Goal: Use online tool/utility: Utilize a website feature to perform a specific function

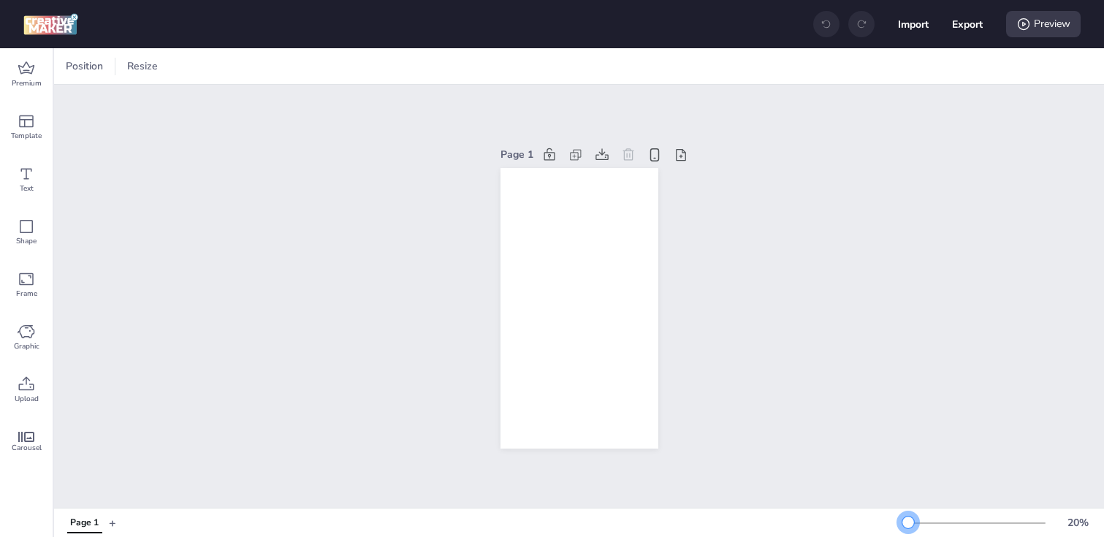
drag, startPoint x: 933, startPoint y: 524, endPoint x: 908, endPoint y: 524, distance: 24.8
click at [908, 524] on div at bounding box center [908, 522] width 12 height 12
click at [36, 121] on div "Template" at bounding box center [26, 127] width 53 height 53
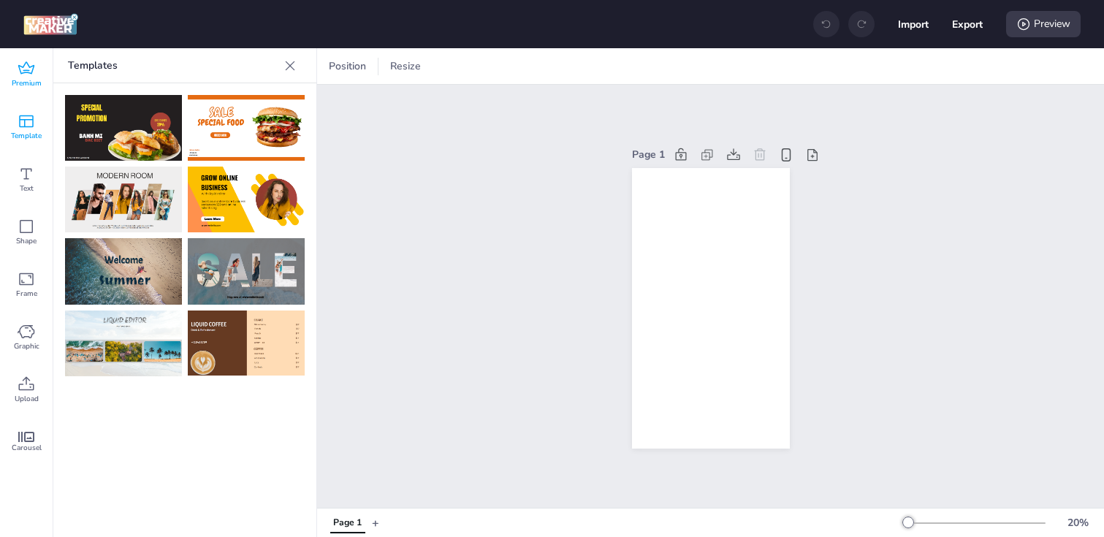
click at [18, 77] on span "Premium" at bounding box center [27, 83] width 30 height 12
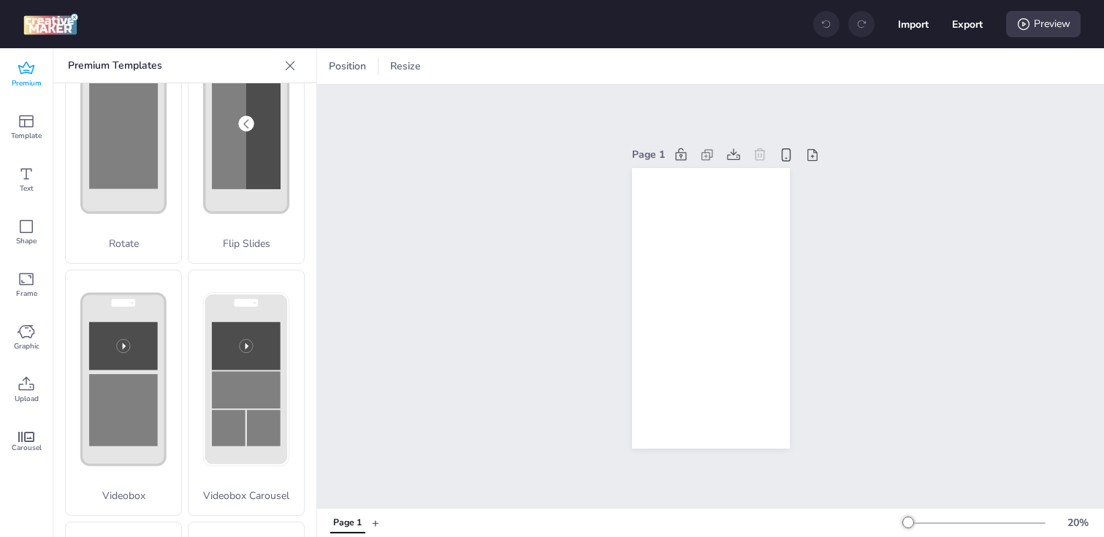
scroll to position [442, 0]
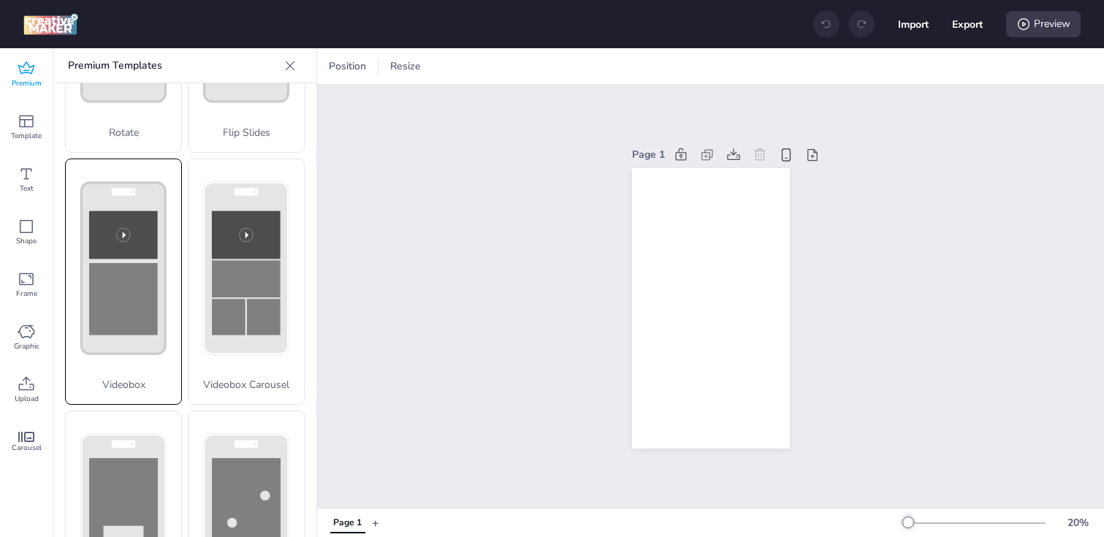
click at [125, 296] on rect at bounding box center [123, 299] width 69 height 72
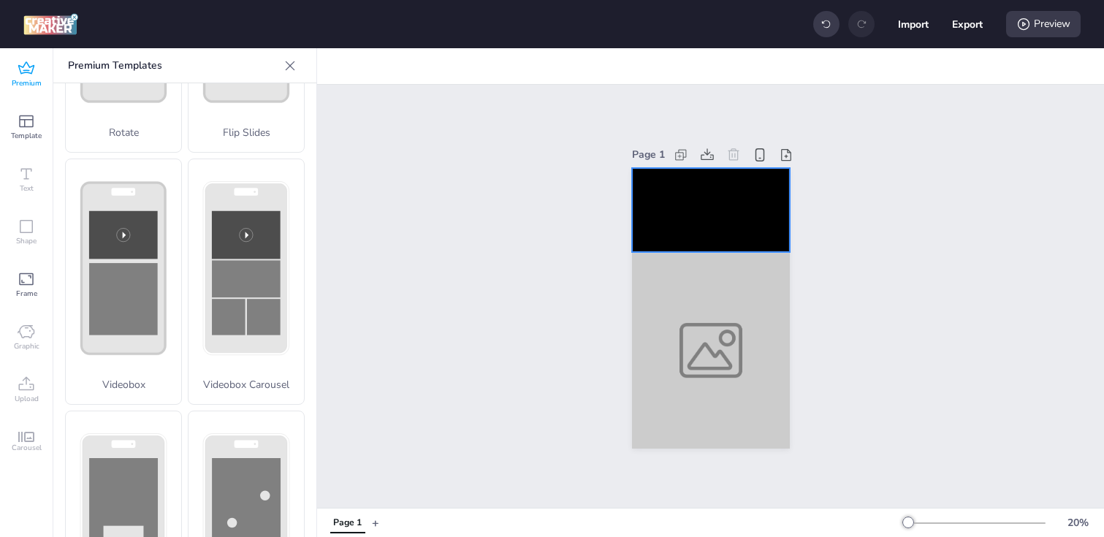
click at [722, 233] on video at bounding box center [711, 210] width 158 height 84
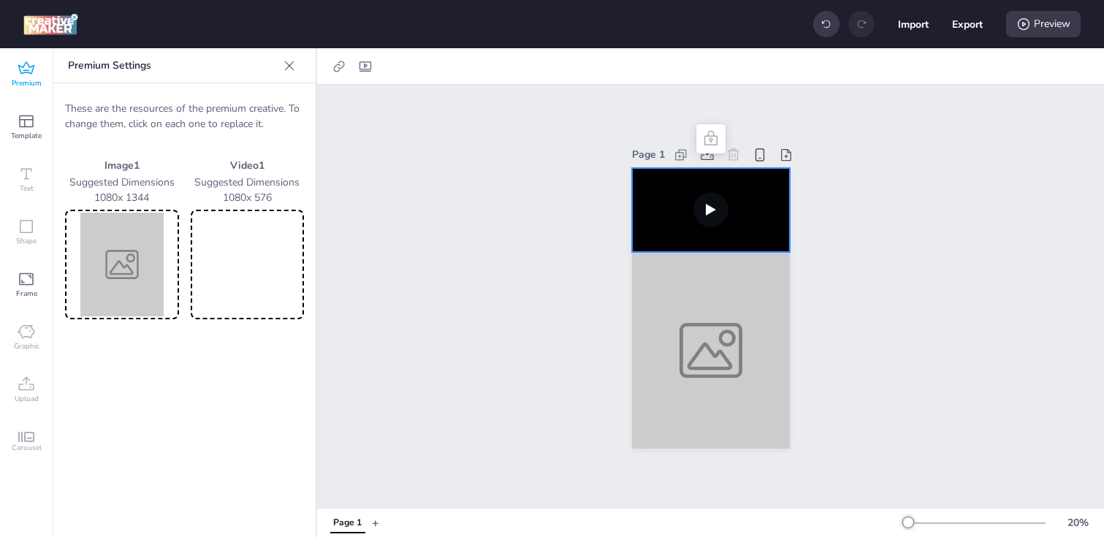
click at [151, 274] on img at bounding box center [122, 265] width 108 height 104
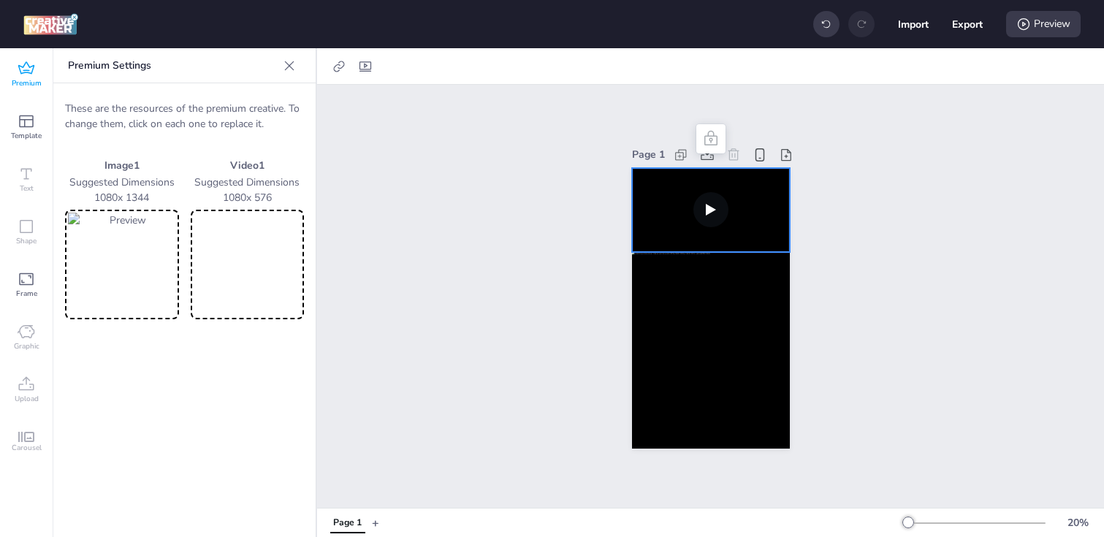
click at [249, 267] on video at bounding box center [248, 265] width 108 height 104
click at [272, 281] on video at bounding box center [248, 265] width 108 height 104
click at [341, 64] on icon at bounding box center [339, 66] width 15 height 15
click at [280, 101] on span "Activate hyperlink" at bounding box center [244, 103] width 81 height 15
click at [194, 104] on input "Activate hyperlink" at bounding box center [189, 108] width 9 height 9
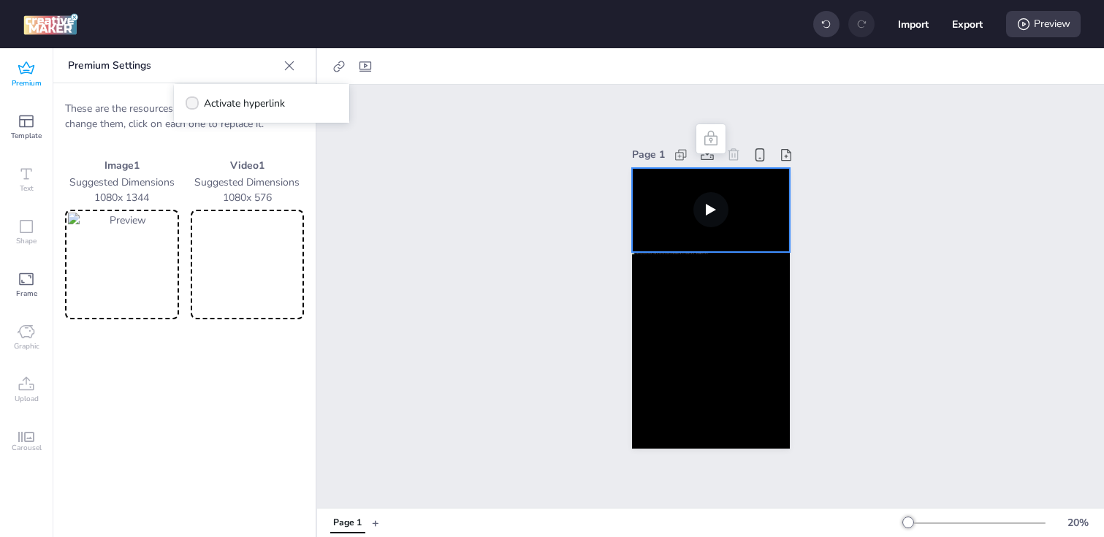
checkbox input "true"
click at [245, 139] on span "Click Tag" at bounding box center [235, 144] width 40 height 15
click at [206, 146] on input "Click Tag" at bounding box center [200, 150] width 9 height 9
radio input "true"
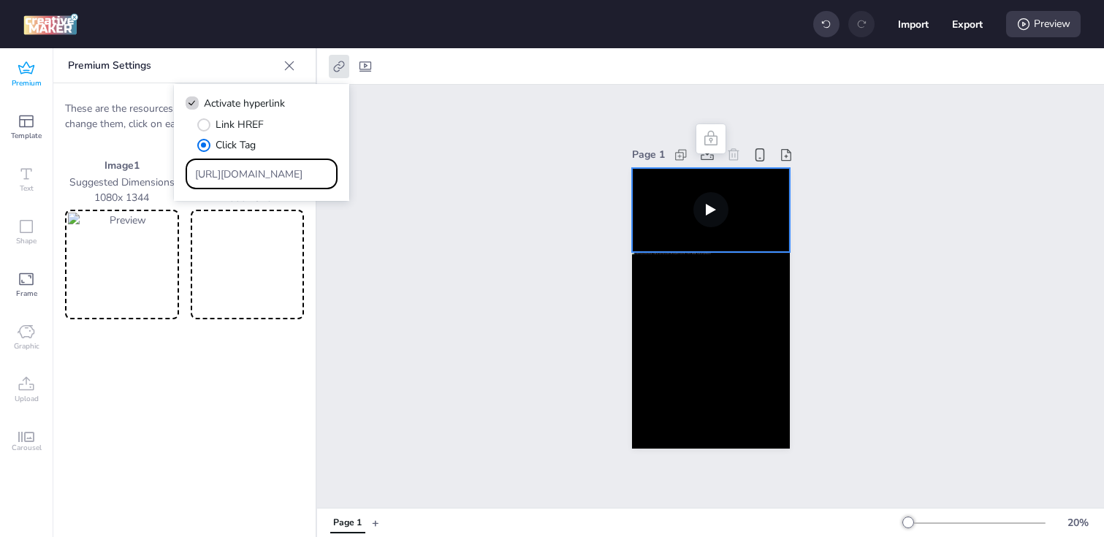
drag, startPoint x: 304, startPoint y: 172, endPoint x: 169, endPoint y: 172, distance: 134.4
click at [170, 172] on body "Import Export Preview Premium Template Text Shape Frame Graphic Upload Carousel…" at bounding box center [552, 268] width 1104 height 537
paste input "[DOMAIN_NAME]/ddm/trackclk/N1713323.3464950WORTISE/B34317359.430792006;dc_trk_a…"
type input "https://[DOMAIN_NAME]/ddm/trackclk/N1713323.3464950WORTISE/B34317359.430792006;…"
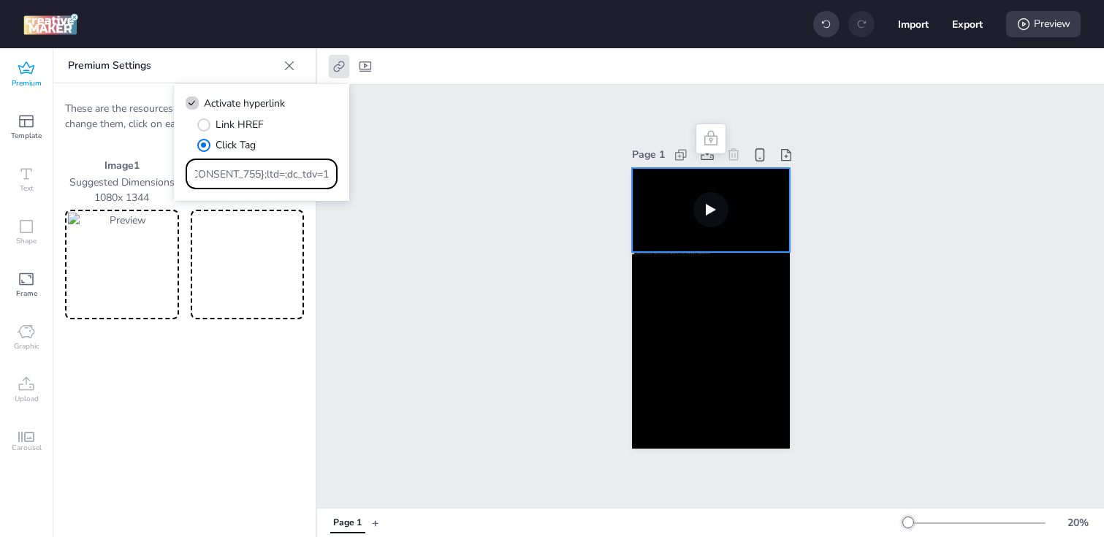
click at [446, 266] on div "Page 1" at bounding box center [710, 296] width 787 height 423
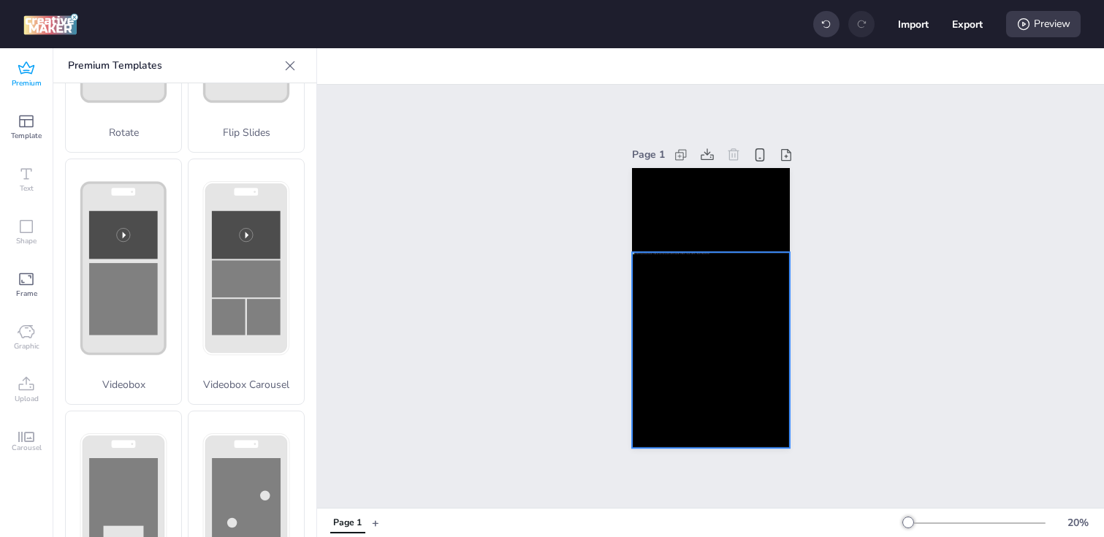
click at [657, 314] on div at bounding box center [711, 350] width 158 height 196
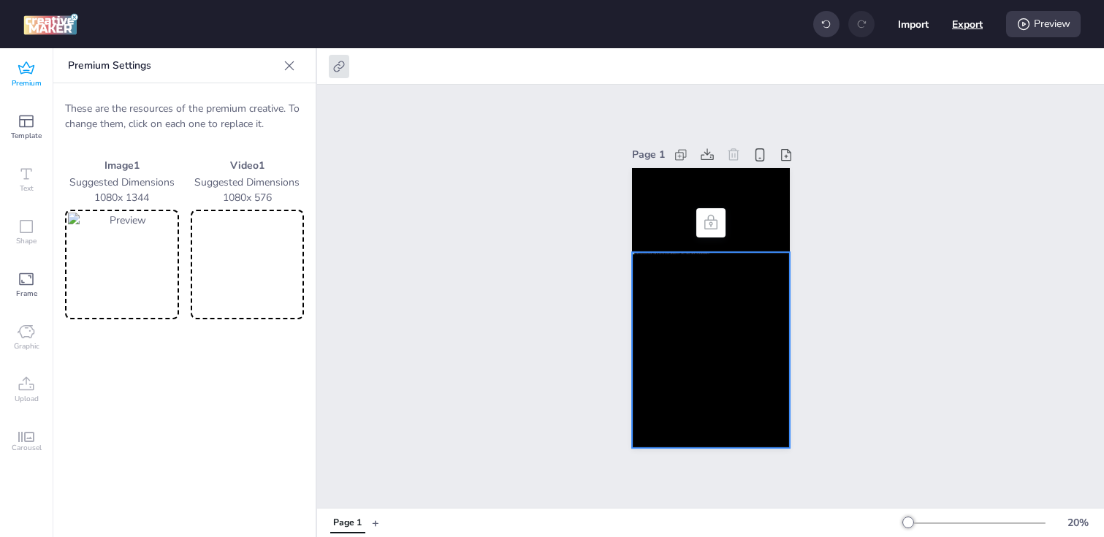
click at [972, 23] on button "Export" at bounding box center [967, 24] width 31 height 31
select select "html"
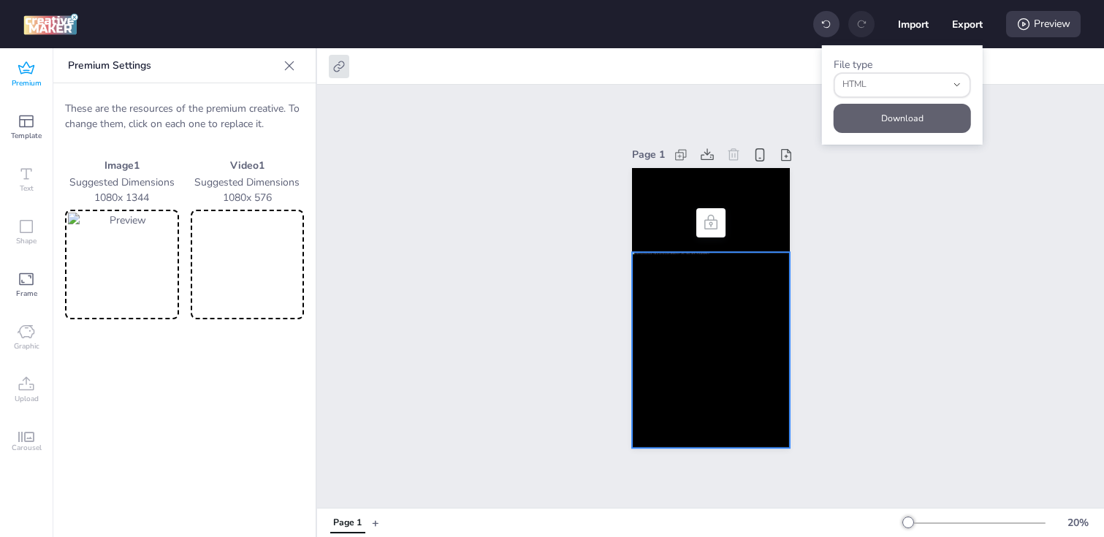
click at [881, 115] on button "Download" at bounding box center [901, 118] width 137 height 29
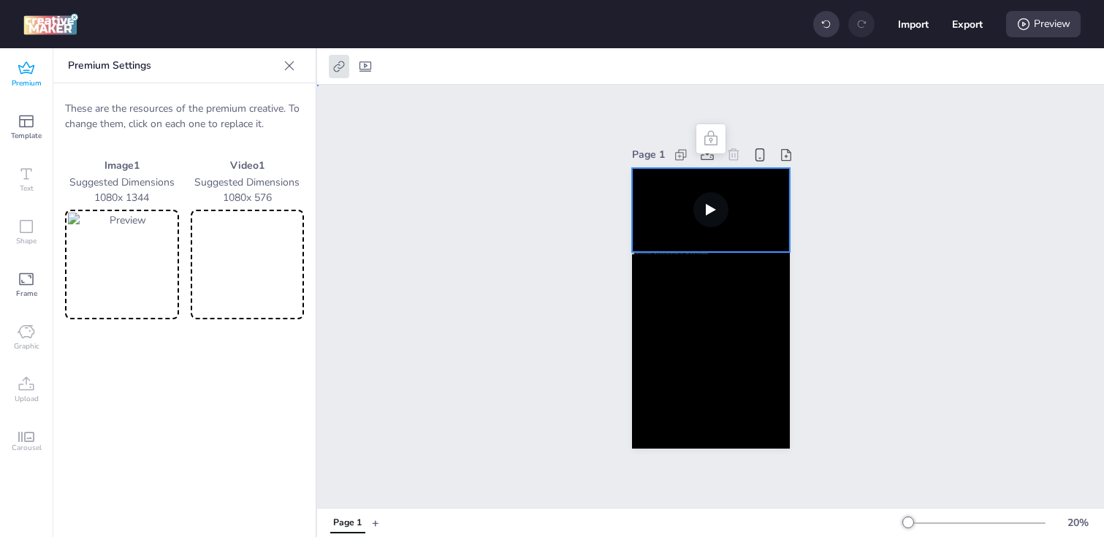
click at [636, 199] on video at bounding box center [711, 210] width 158 height 84
click at [359, 65] on icon at bounding box center [365, 66] width 12 height 10
select select "contain"
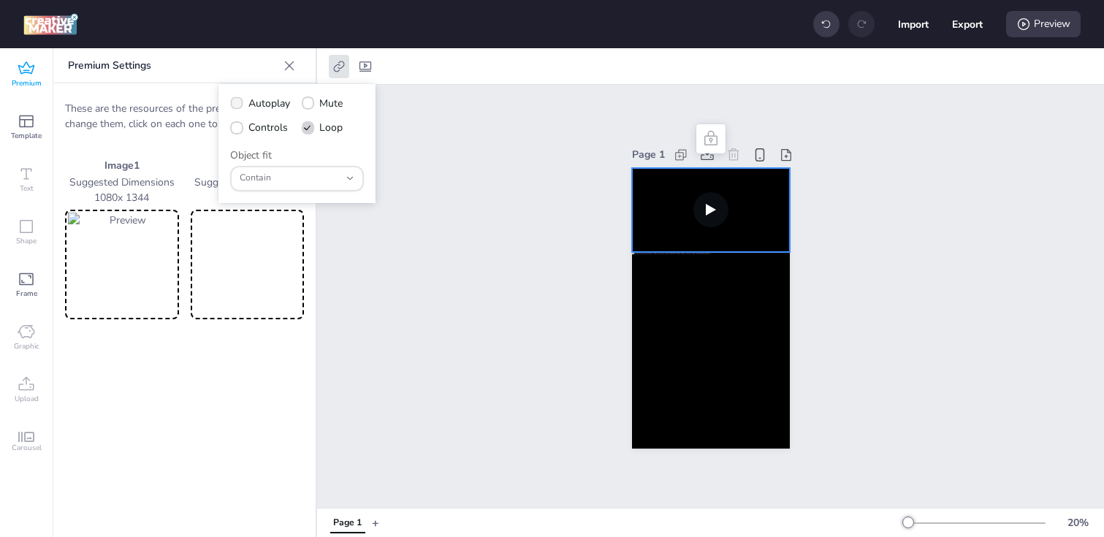
click at [254, 100] on span "Autoplay" at bounding box center [269, 103] width 42 height 15
click at [239, 104] on input "Autoplay" at bounding box center [233, 108] width 9 height 9
checkbox input "true"
click at [262, 126] on span "Controls" at bounding box center [267, 127] width 39 height 15
click at [239, 129] on input "Controls" at bounding box center [233, 133] width 9 height 9
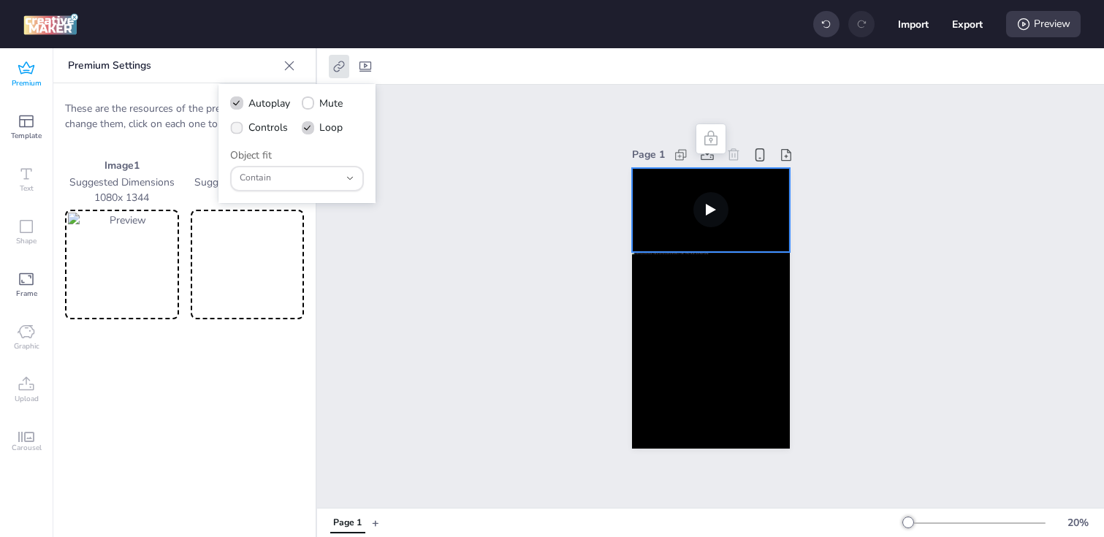
checkbox input "true"
click at [517, 222] on div "Page 1" at bounding box center [710, 296] width 787 height 423
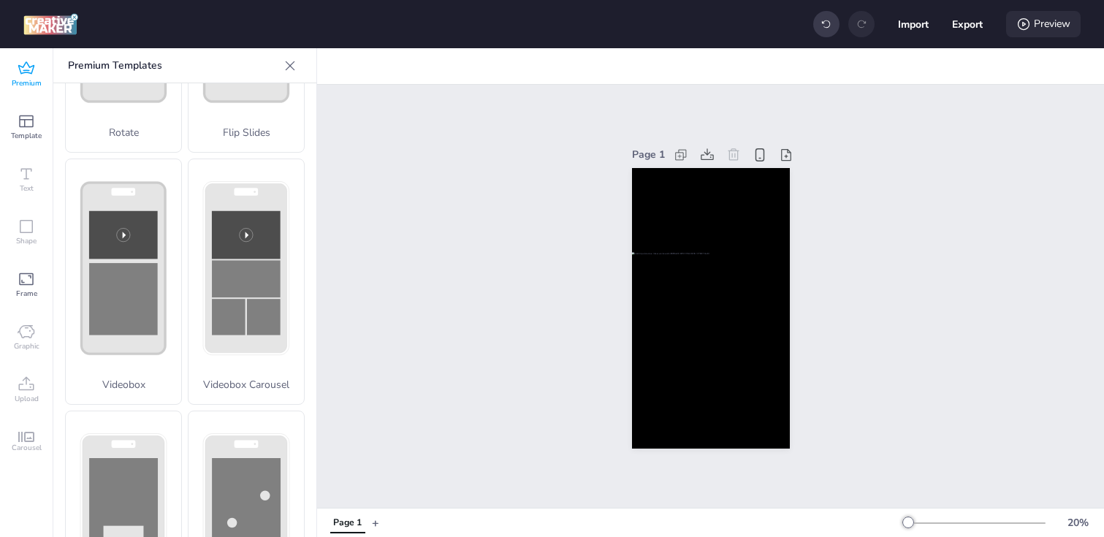
click at [1025, 30] on icon at bounding box center [1023, 24] width 15 height 15
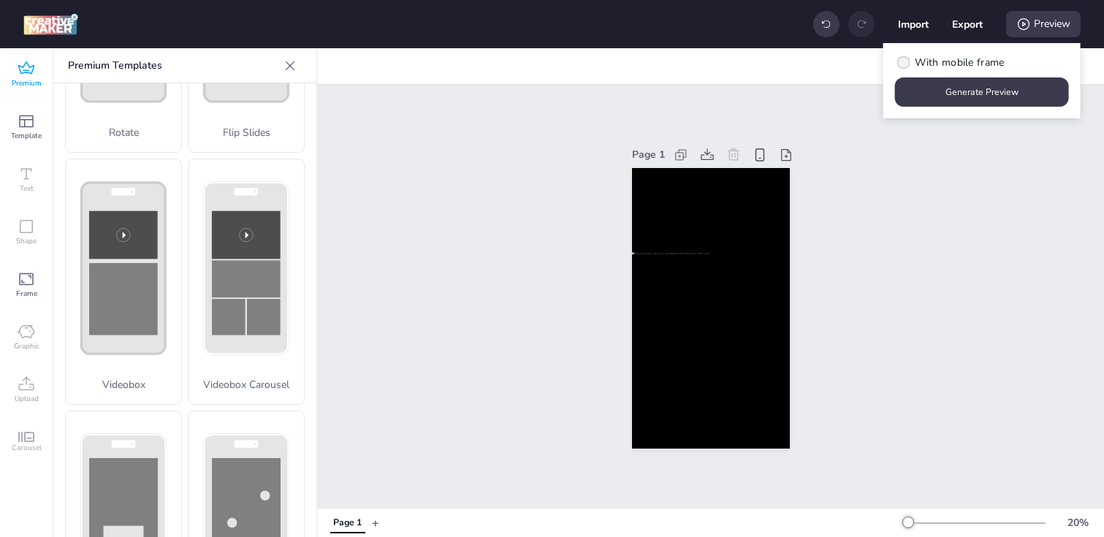
click at [959, 57] on span "With mobile frame" at bounding box center [958, 62] width 89 height 15
click at [906, 64] on input "With mobile frame" at bounding box center [900, 68] width 9 height 9
checkbox input "true"
click at [979, 88] on button "Generate Preview" at bounding box center [982, 91] width 174 height 29
click at [969, 24] on button "Export" at bounding box center [967, 24] width 30 height 30
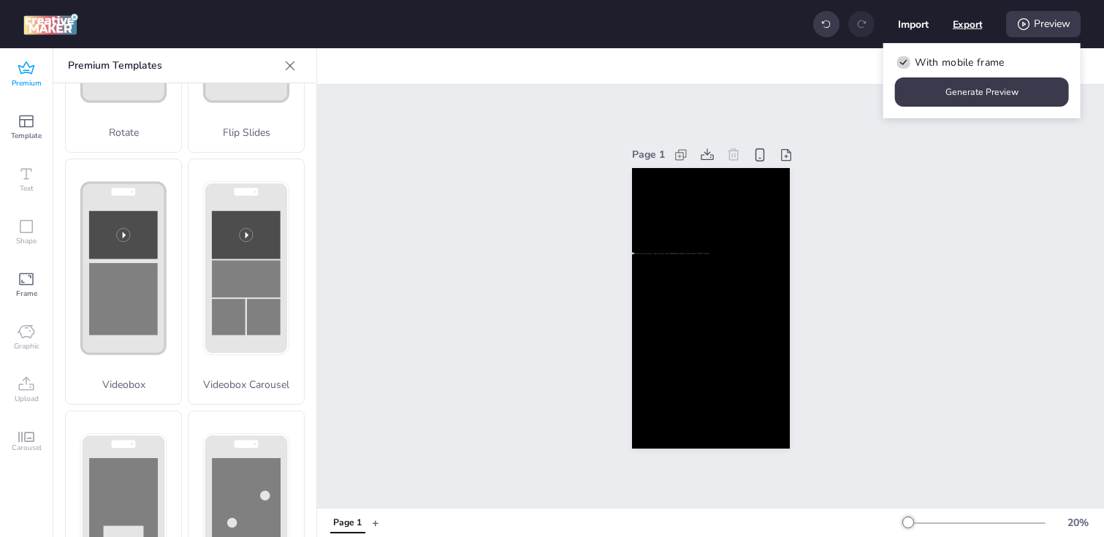
select select "html"
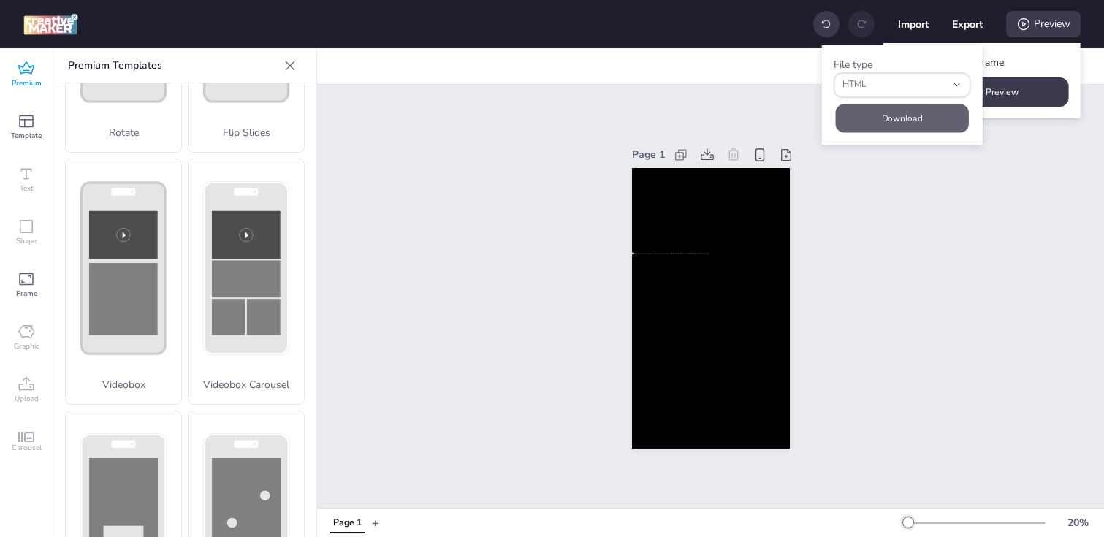
click at [906, 122] on button "Download" at bounding box center [902, 118] width 133 height 28
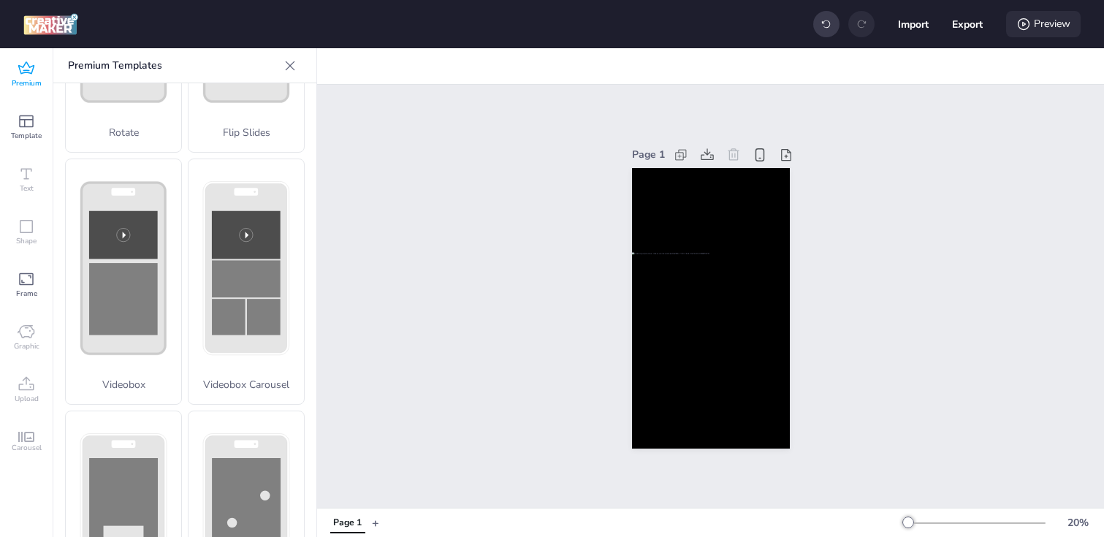
click at [1042, 13] on div "Preview" at bounding box center [1043, 24] width 74 height 26
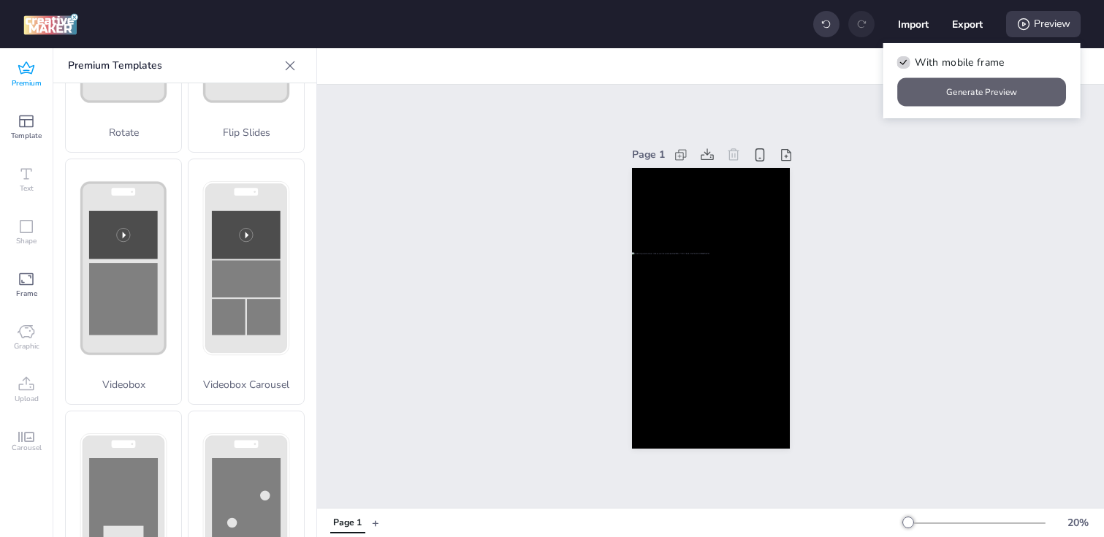
click at [1003, 98] on button "Generate Preview" at bounding box center [982, 92] width 169 height 28
